Goal: Task Accomplishment & Management: Manage account settings

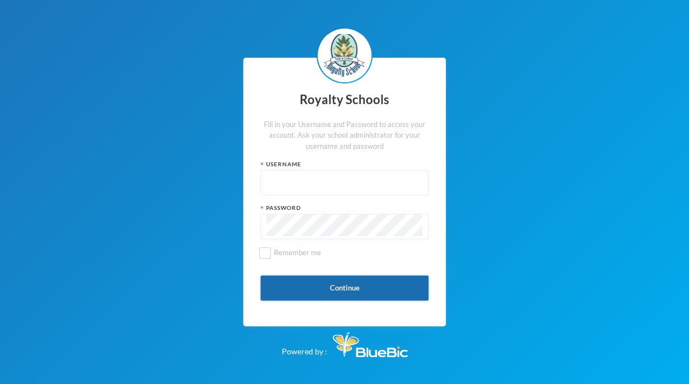
type input "admin"
click at [326, 287] on button "Continue" at bounding box center [345, 288] width 168 height 25
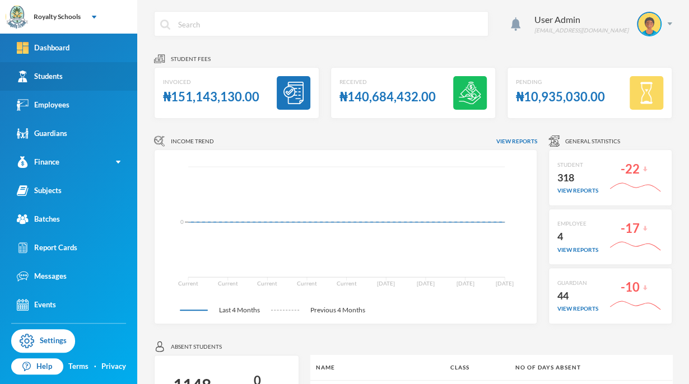
click at [94, 68] on link "Students" at bounding box center [68, 76] width 137 height 29
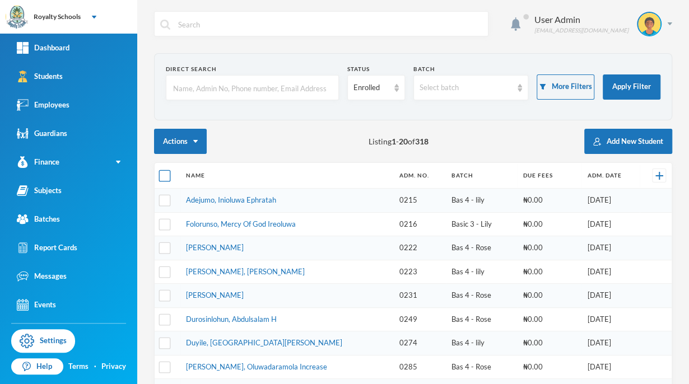
click at [164, 175] on input "checkbox" at bounding box center [165, 176] width 12 height 12
checkbox input "true"
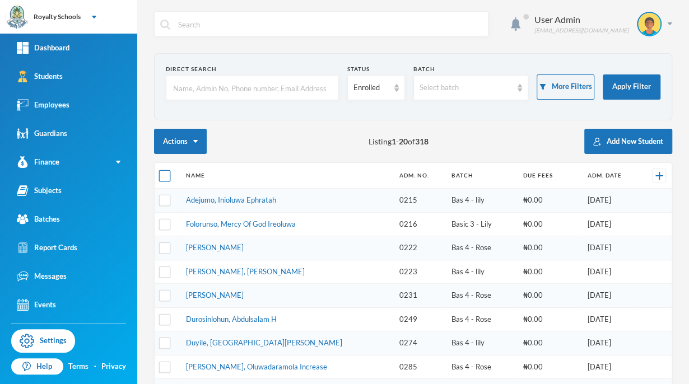
checkbox input "true"
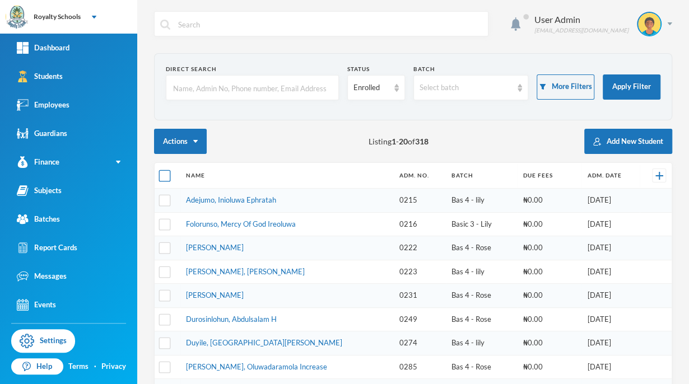
checkbox input "true"
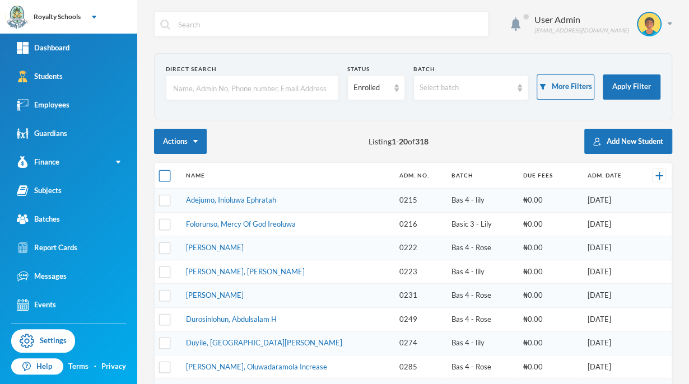
checkbox input "true"
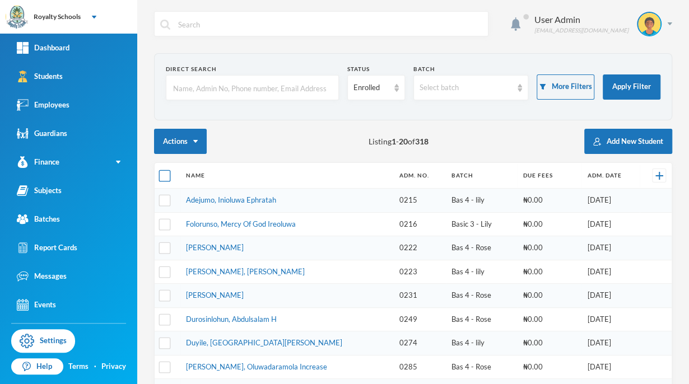
checkbox input "true"
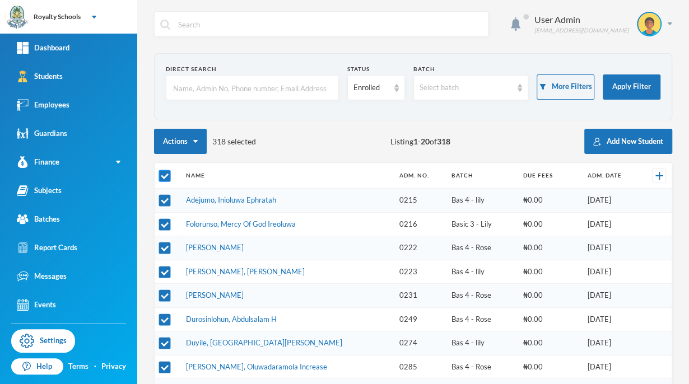
click at [164, 175] on input "checkbox" at bounding box center [165, 176] width 12 height 12
checkbox input "false"
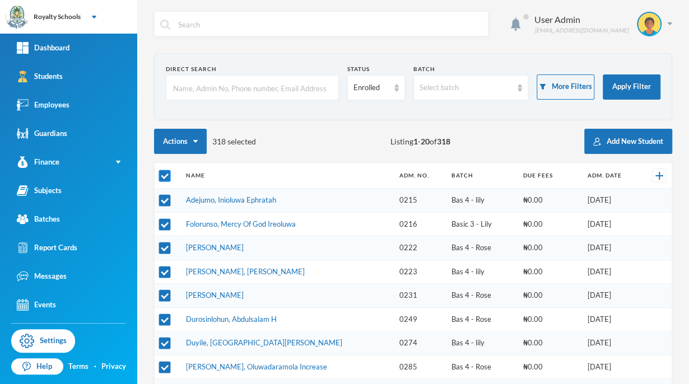
checkbox input "false"
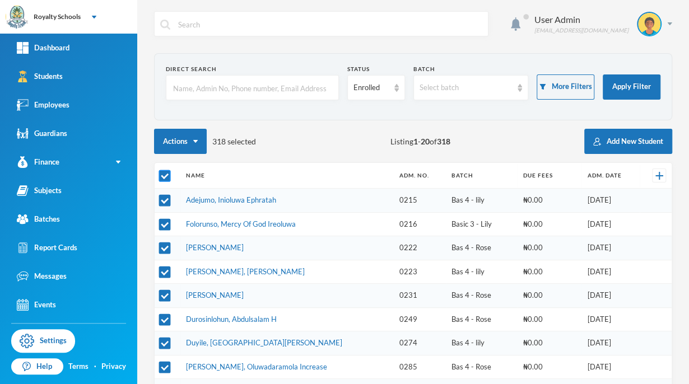
checkbox input "false"
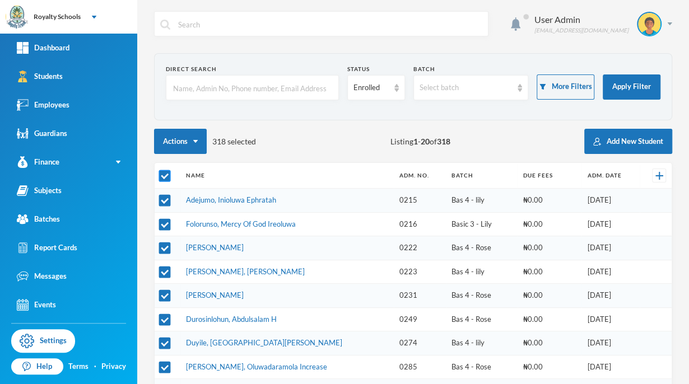
checkbox input "false"
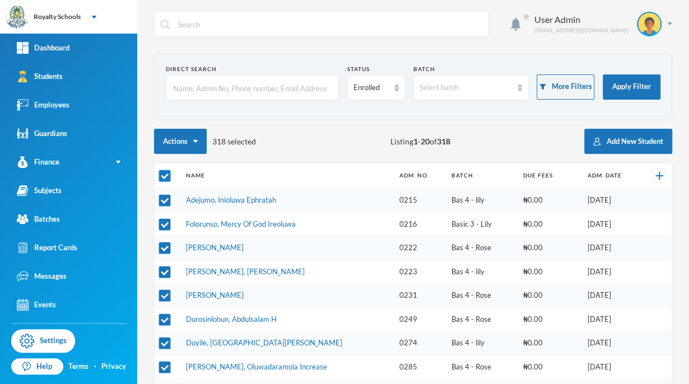
checkbox input "false"
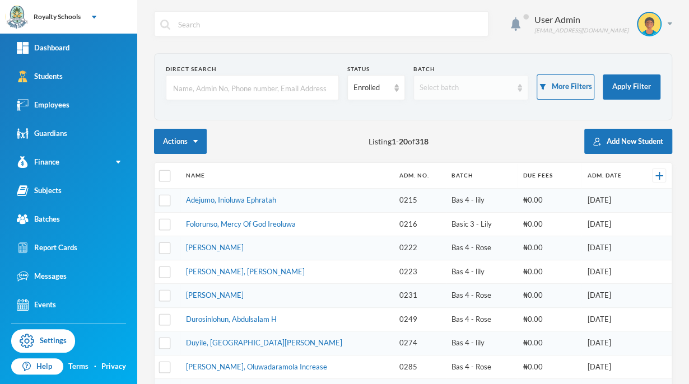
click at [446, 95] on div "Select batch" at bounding box center [471, 87] width 115 height 25
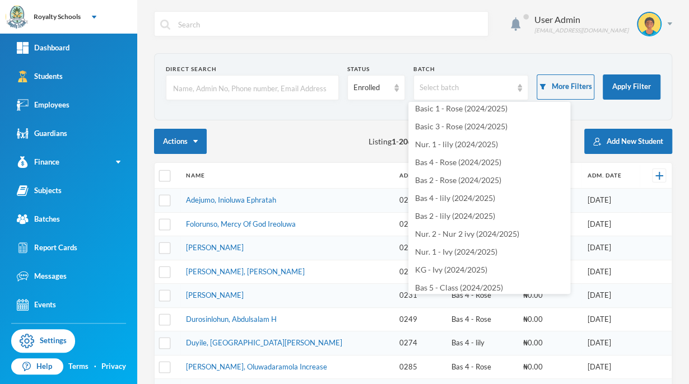
scroll to position [187, 0]
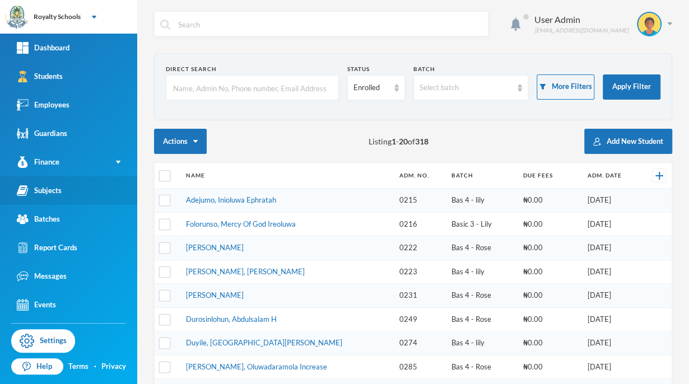
click at [62, 191] on link "Subjects" at bounding box center [68, 190] width 137 height 29
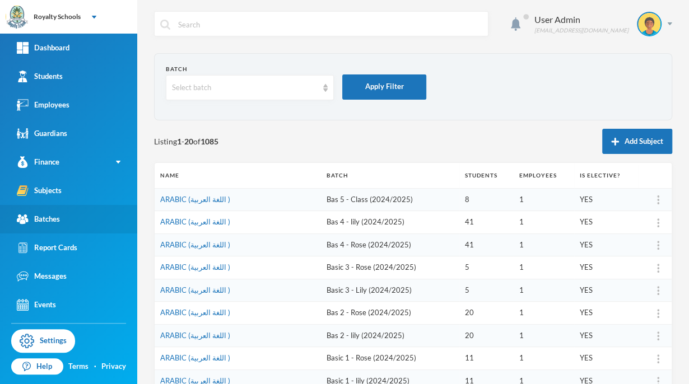
click at [67, 211] on link "Batches" at bounding box center [68, 219] width 137 height 29
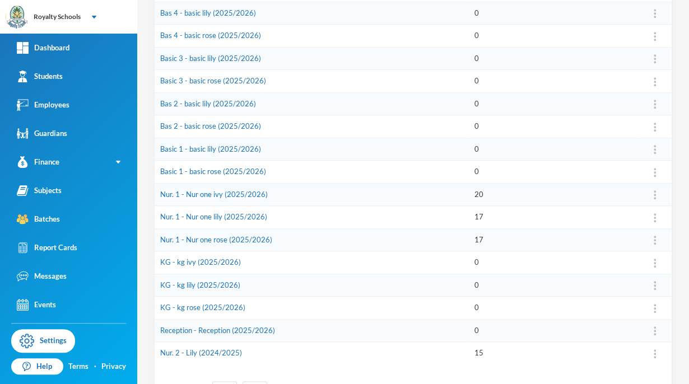
scroll to position [324, 0]
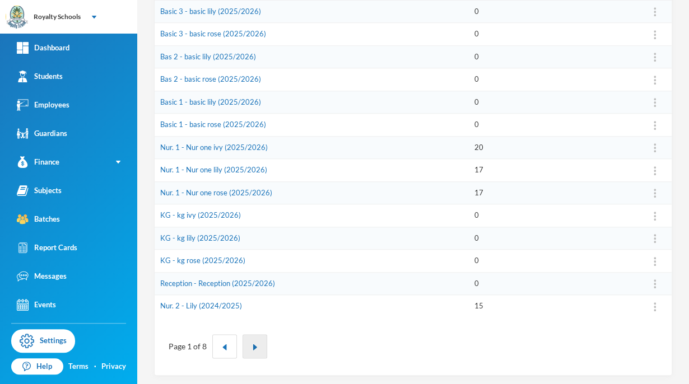
click at [252, 350] on button "button" at bounding box center [255, 346] width 25 height 24
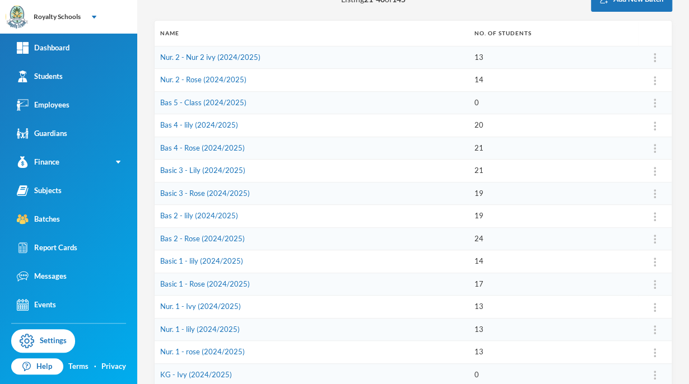
scroll to position [139, 0]
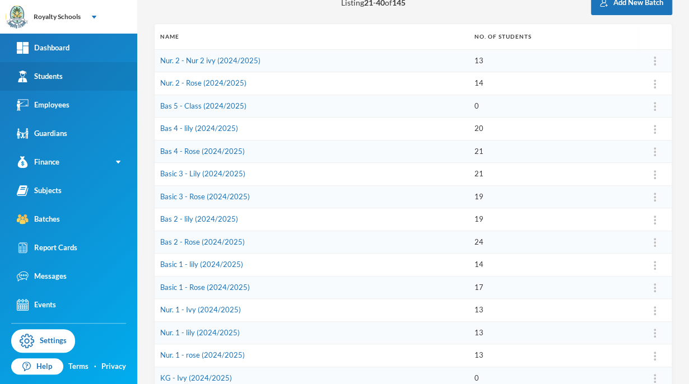
click at [53, 71] on div "Students" at bounding box center [40, 77] width 46 height 12
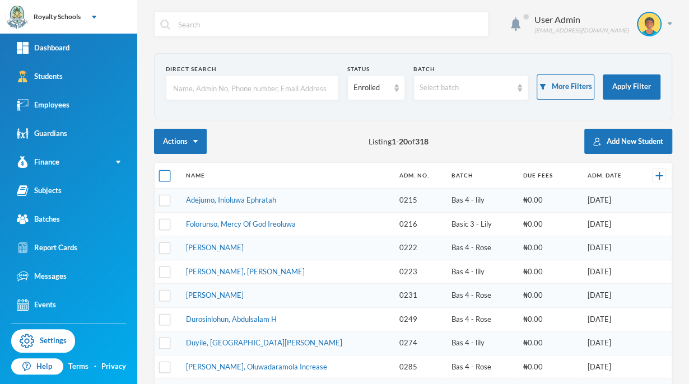
click at [166, 174] on input "checkbox" at bounding box center [165, 176] width 12 height 12
checkbox input "true"
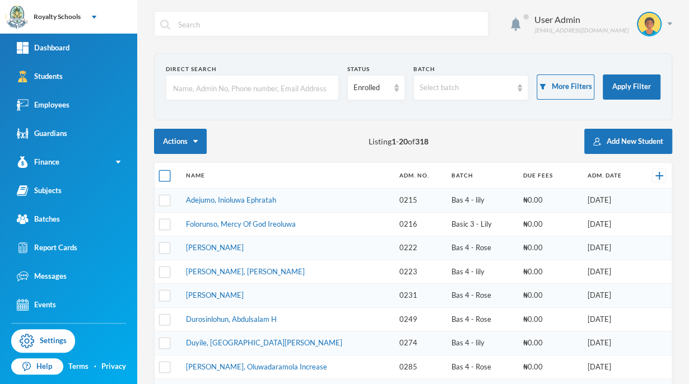
checkbox input "true"
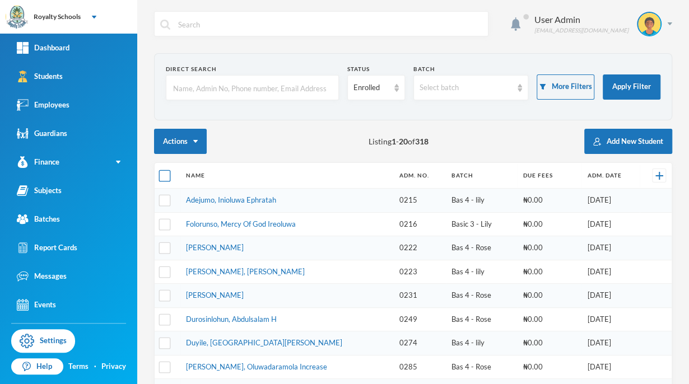
checkbox input "true"
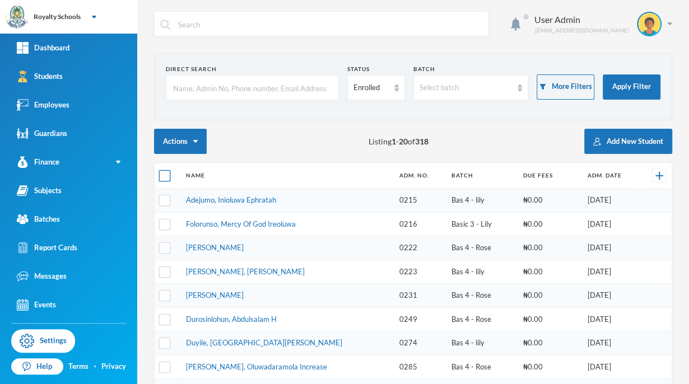
checkbox input "true"
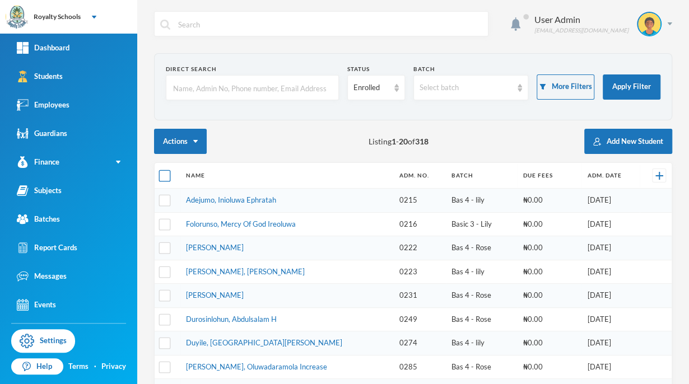
checkbox input "true"
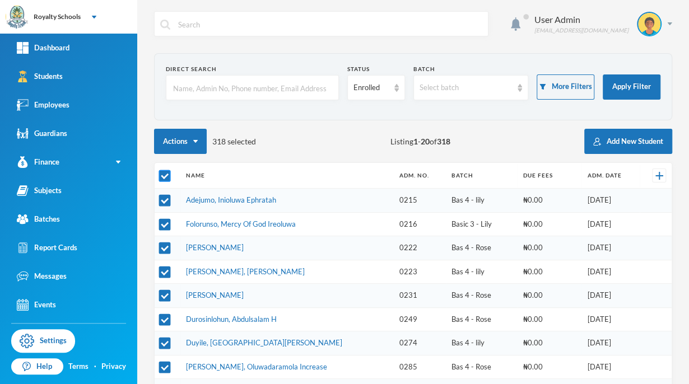
click at [166, 174] on input "checkbox" at bounding box center [165, 176] width 12 height 12
checkbox input "false"
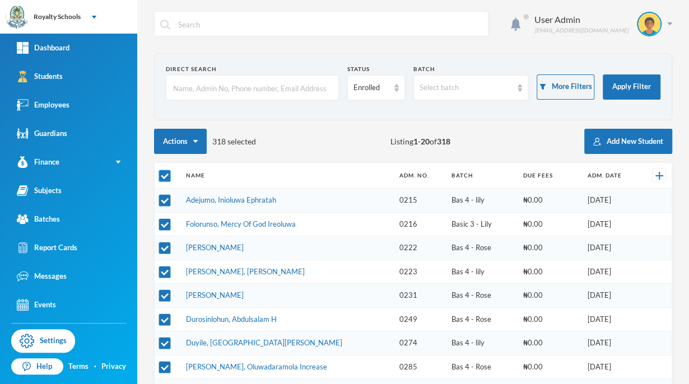
checkbox input "false"
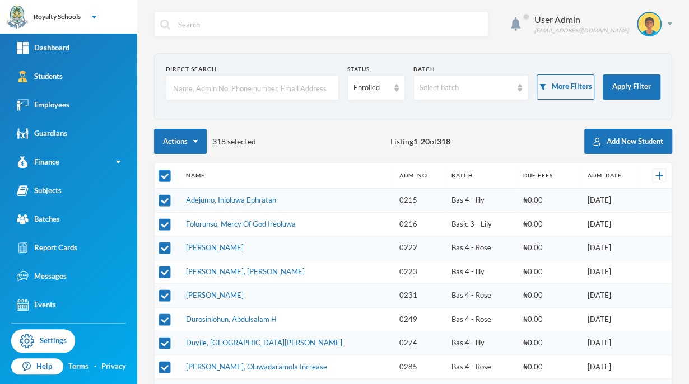
checkbox input "false"
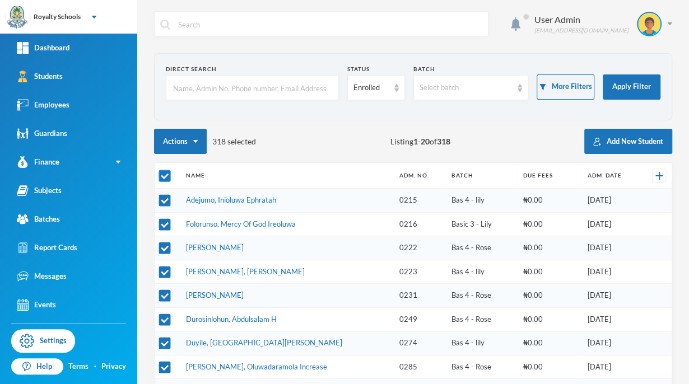
checkbox input "false"
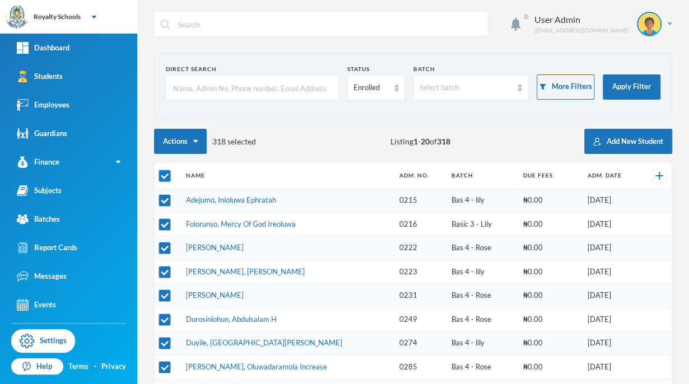
checkbox input "false"
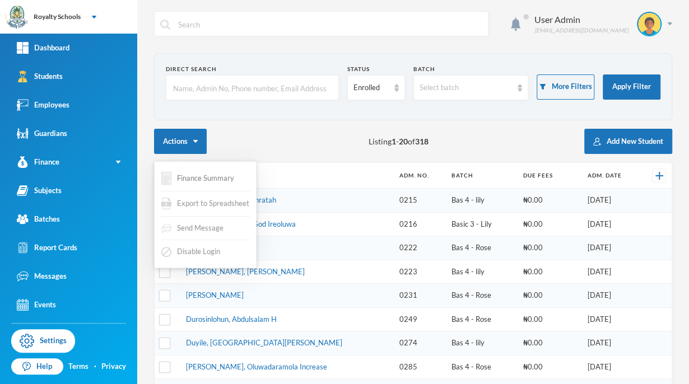
click at [159, 170] on input "checkbox" at bounding box center [165, 176] width 12 height 12
checkbox input "true"
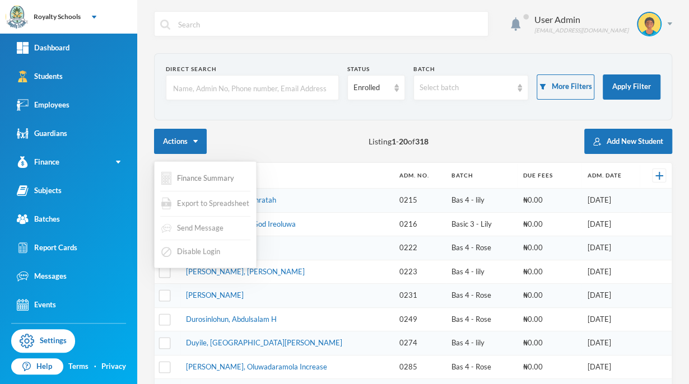
checkbox input "true"
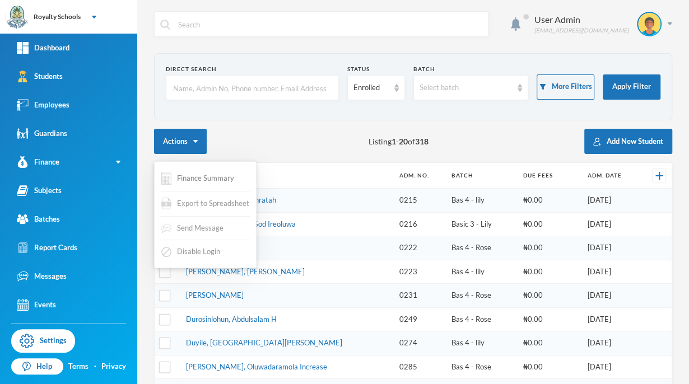
checkbox input "true"
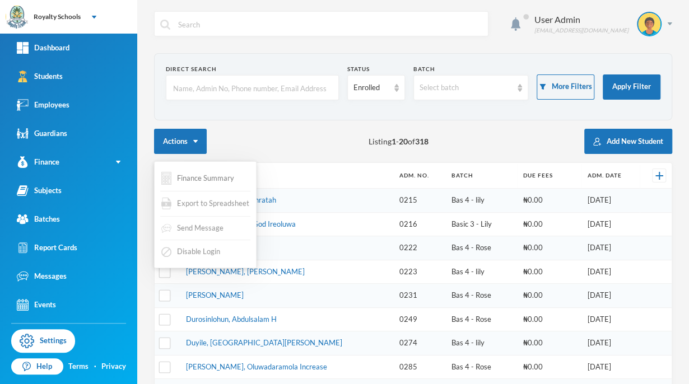
checkbox input "true"
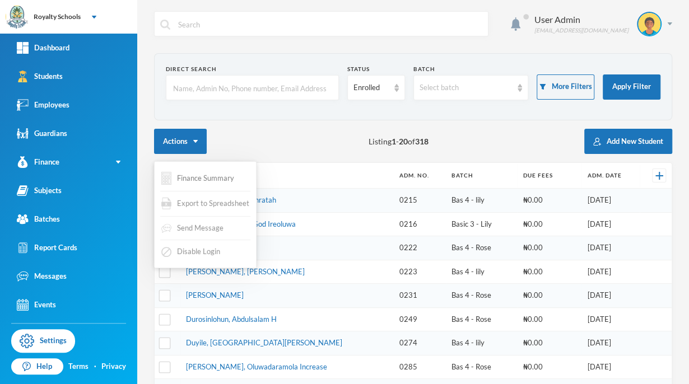
checkbox input "true"
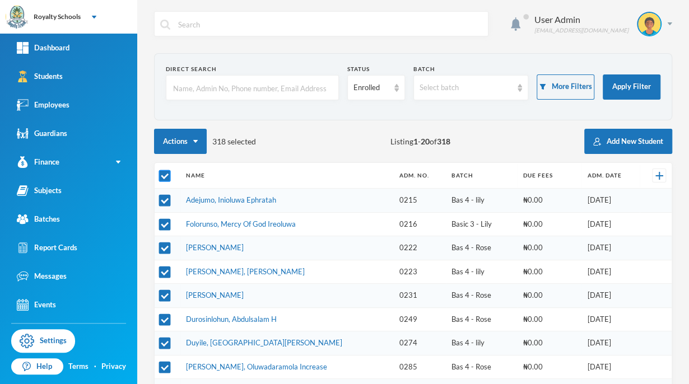
click at [161, 174] on input "checkbox" at bounding box center [165, 176] width 12 height 12
checkbox input "false"
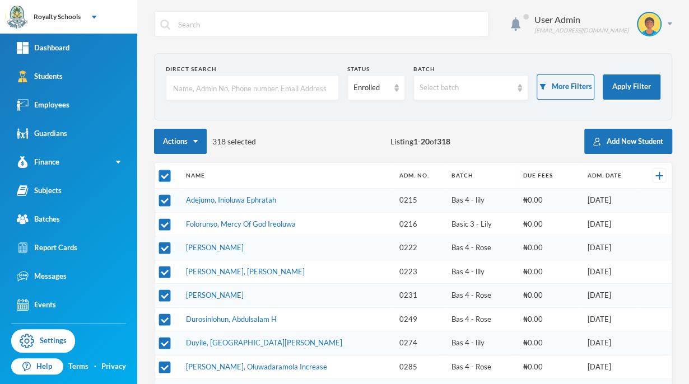
checkbox input "false"
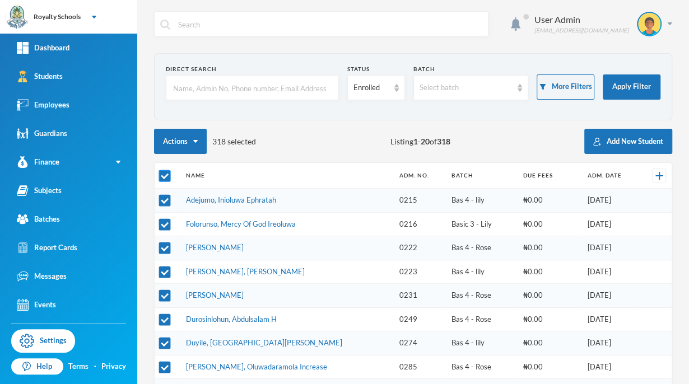
checkbox input "false"
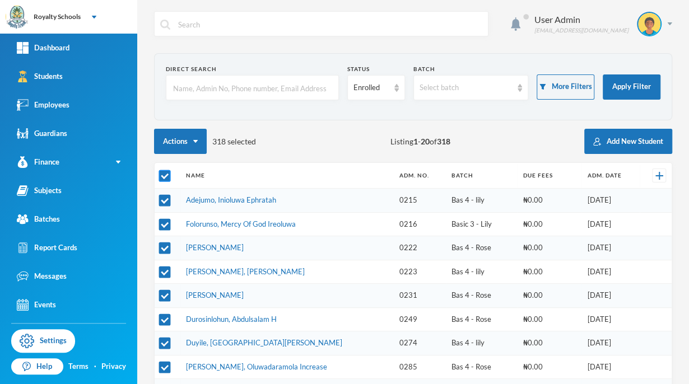
checkbox input "false"
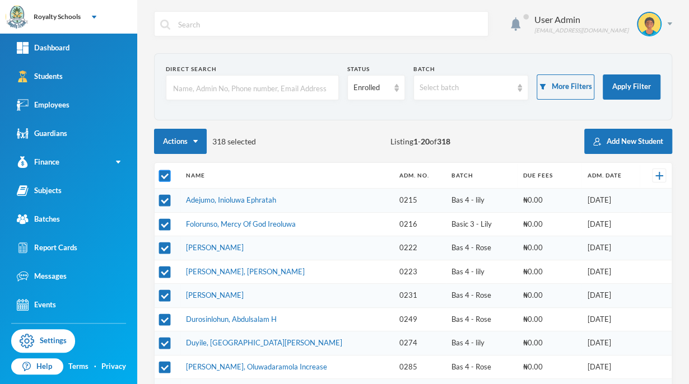
checkbox input "false"
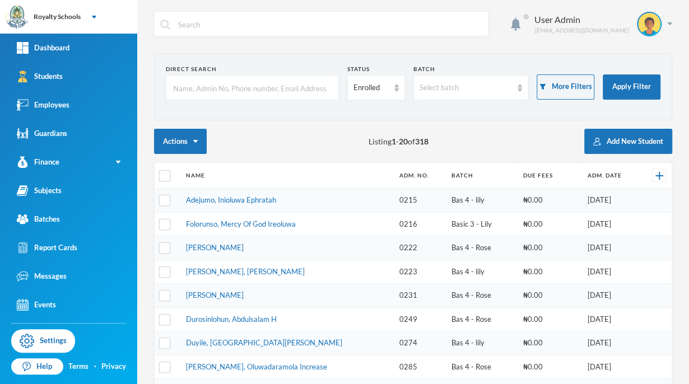
click at [285, 96] on input "text" at bounding box center [252, 88] width 161 height 25
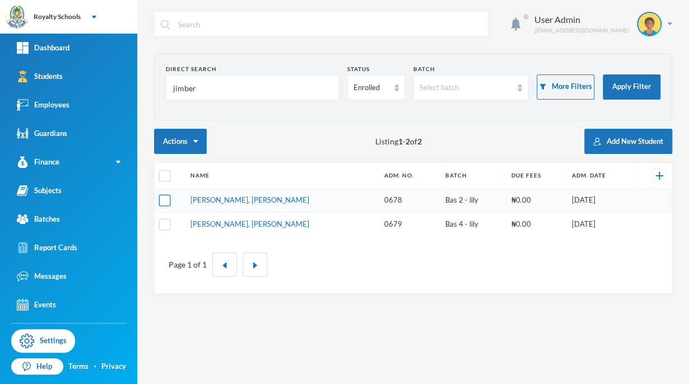
type input "jimber"
